Goal: Obtain resource: Download file/media

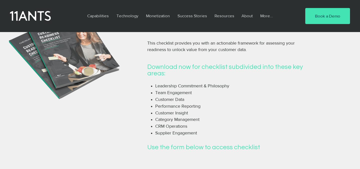
scroll to position [127, 0]
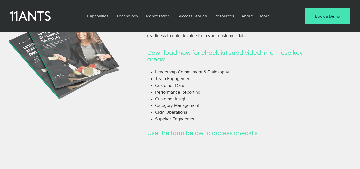
click at [224, 53] on h4 "Download now for checklist subdivided into these key areas:" at bounding box center [227, 56] width 160 height 13
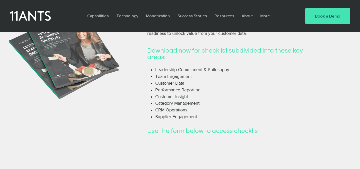
scroll to position [130, 0]
click at [166, 48] on h4 "Download now for checklist subdivided into these key areas:" at bounding box center [227, 53] width 160 height 13
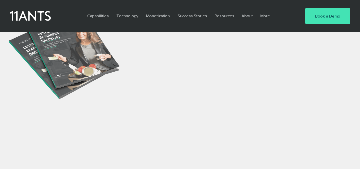
scroll to position [257, 0]
click at [134, 134] on div at bounding box center [227, 14] width 200 height 372
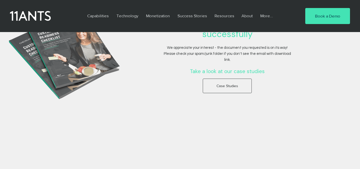
scroll to position [0, 0]
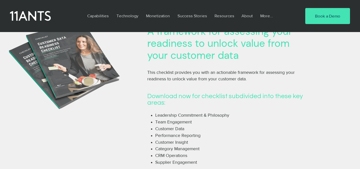
click at [219, 98] on h4 "Download now for checklist subdivided into these key areas:" at bounding box center [227, 99] width 160 height 13
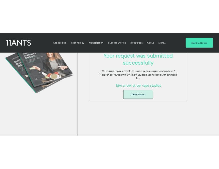
scroll to position [237, 0]
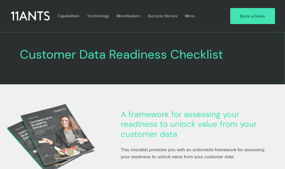
click at [38, 14] on icon at bounding box center [30, 16] width 39 height 11
